Goal: Check status: Check status

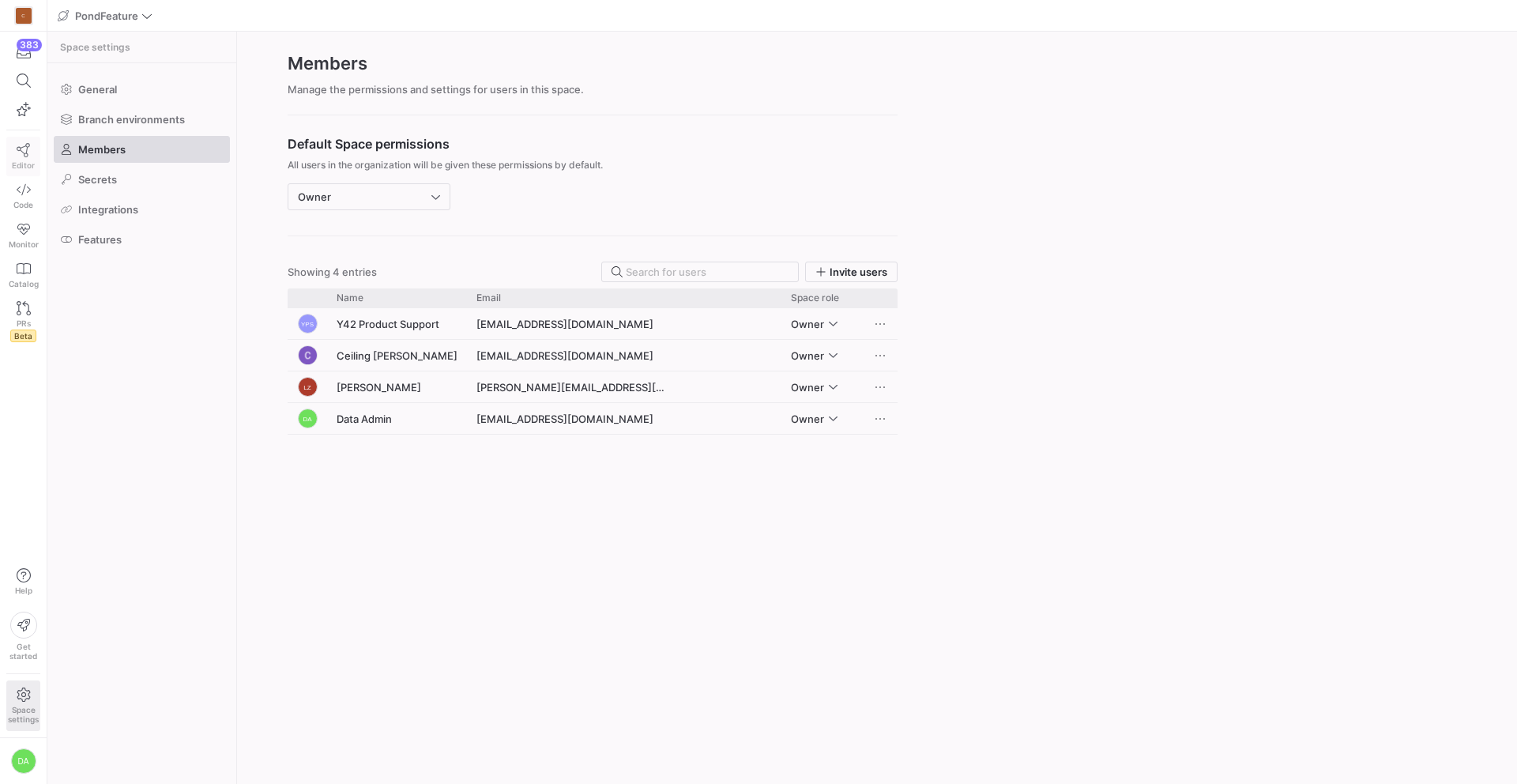
click at [25, 151] on icon at bounding box center [24, 151] width 14 height 14
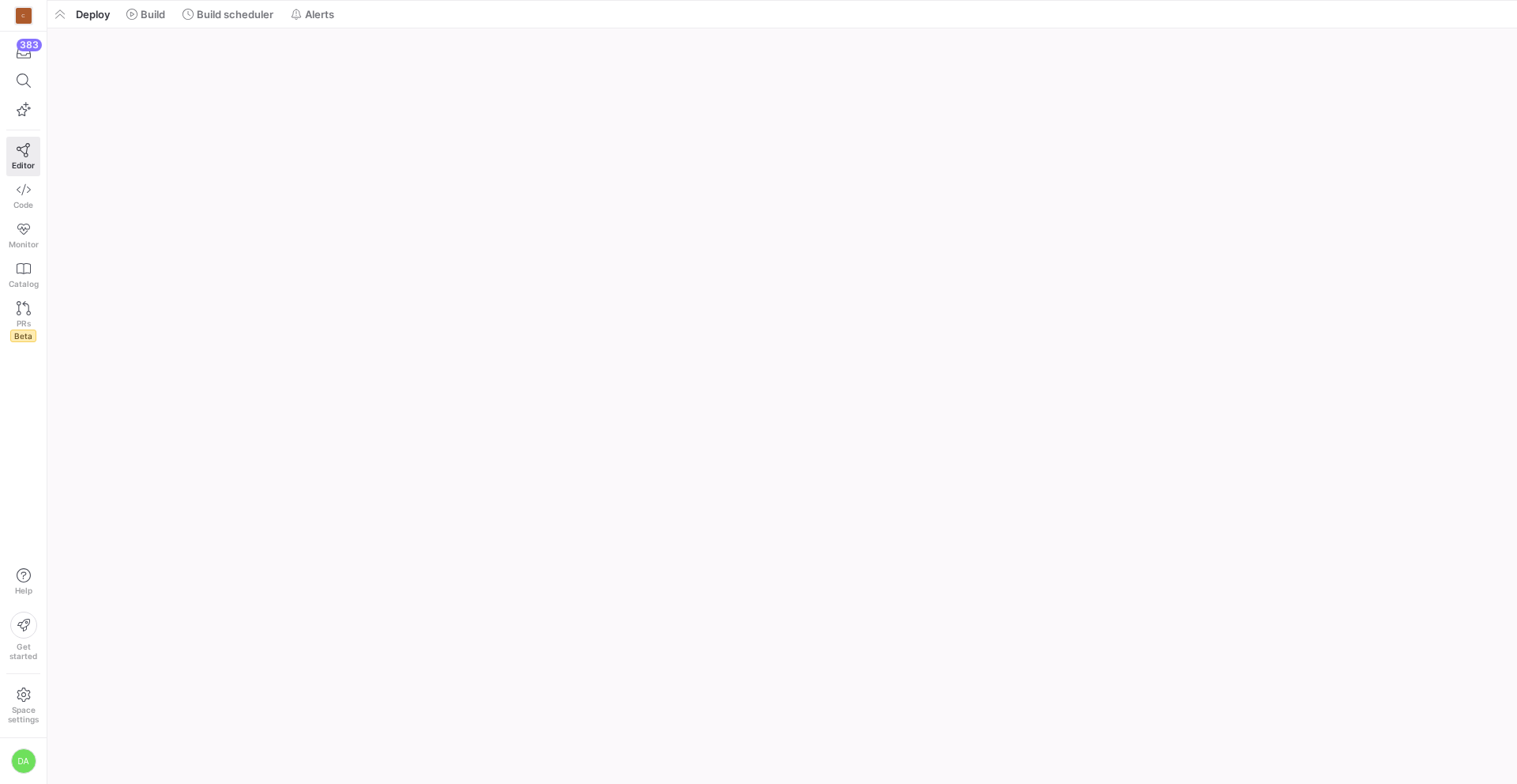
drag, startPoint x: 436, startPoint y: 721, endPoint x: 442, endPoint y: -32, distance: 753.0
click at [442, 0] on html "C 383 Editor Code Monitor Catalog PRs Beta Help Get started Space settings DA P…" at bounding box center [758, 392] width 1517 height 784
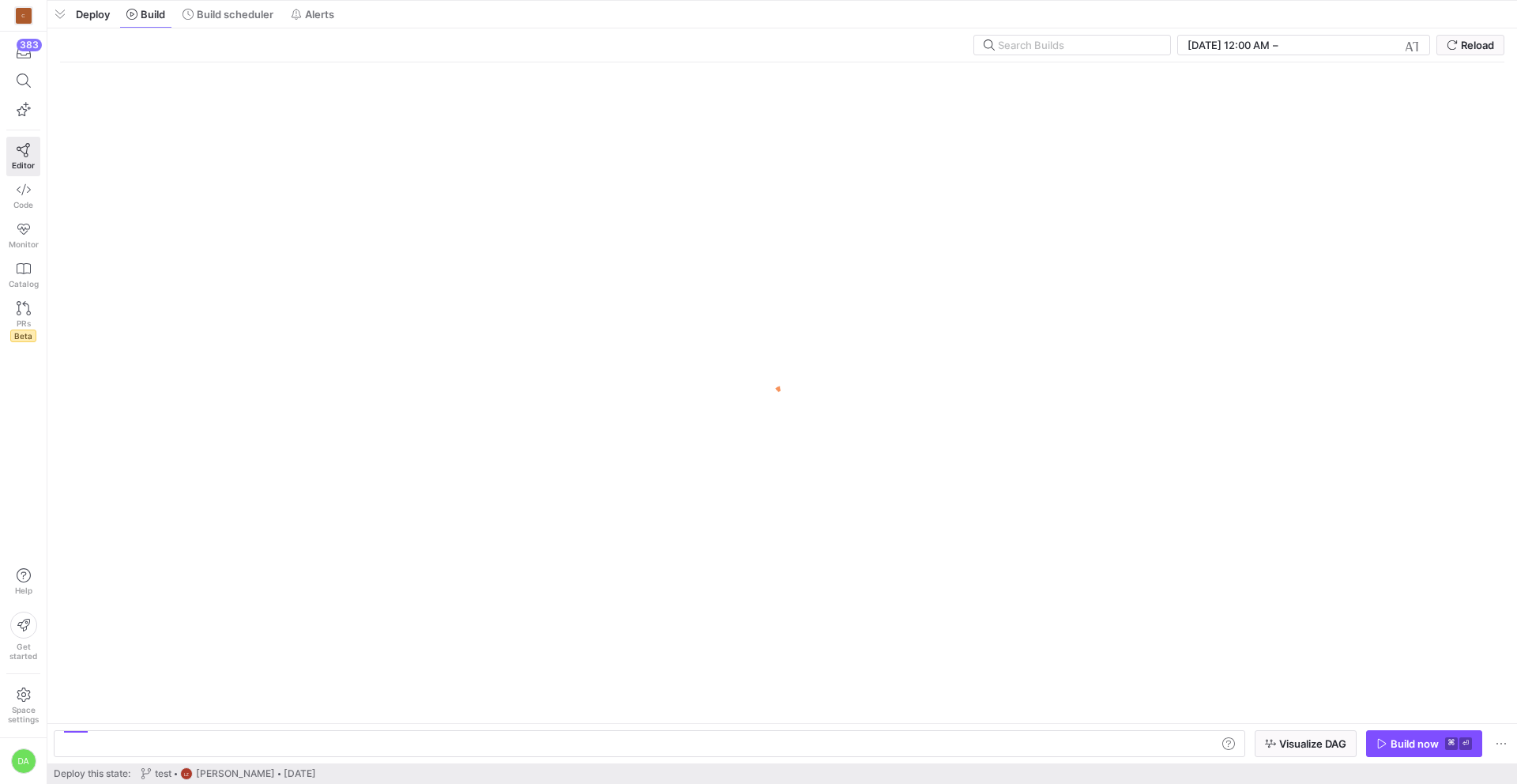
drag, startPoint x: 472, startPoint y: 496, endPoint x: 437, endPoint y: -35, distance: 532.2
click at [437, 0] on html "C 383 Editor Code Monitor Catalog PRs Beta Help Get started Space settings DA P…" at bounding box center [758, 392] width 1517 height 784
click at [233, 23] on span at bounding box center [228, 14] width 104 height 25
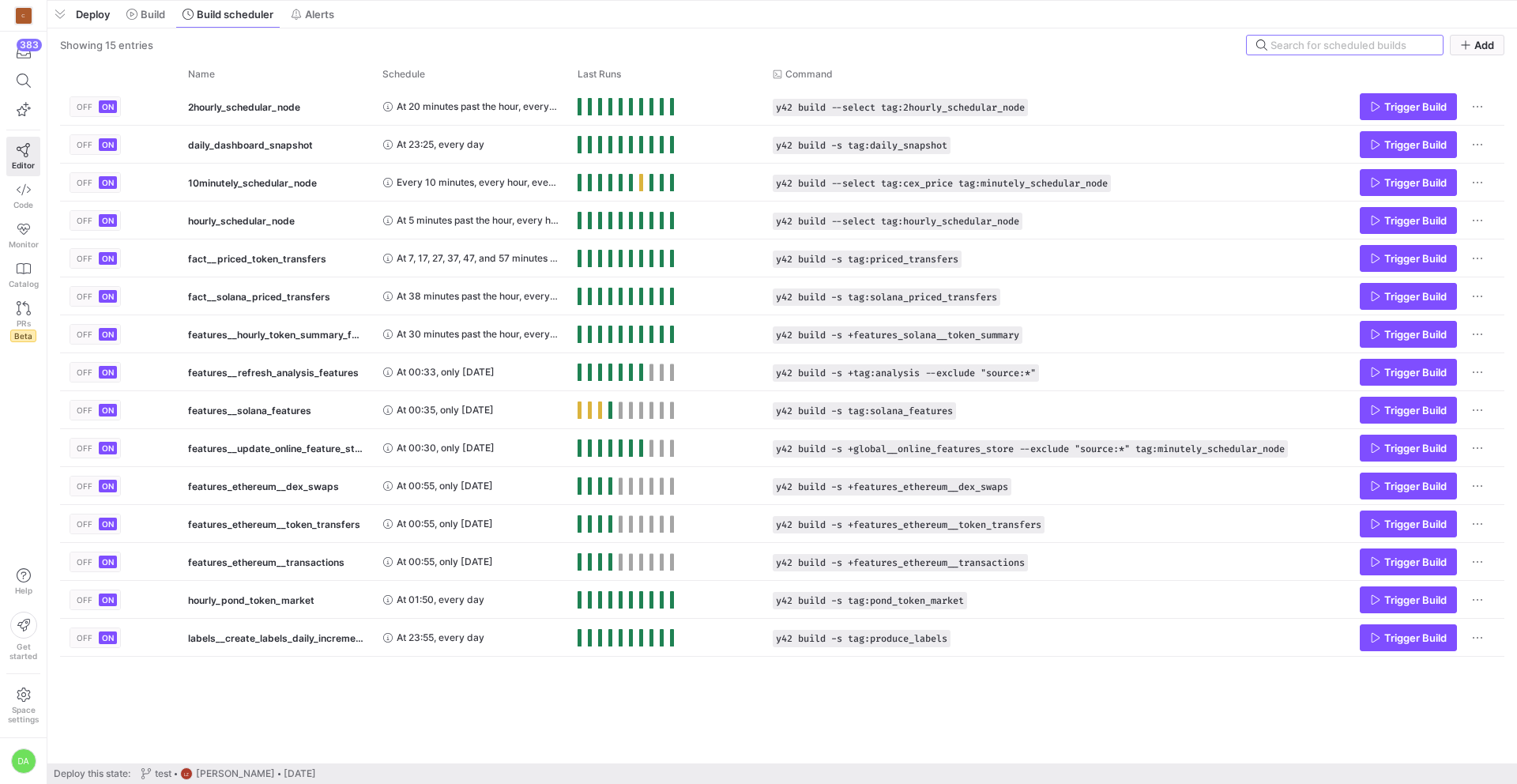
click at [561, 39] on div "Showing 15 entries Add" at bounding box center [783, 45] width 1445 height 21
